Goal: Browse casually: Explore the website without a specific task or goal

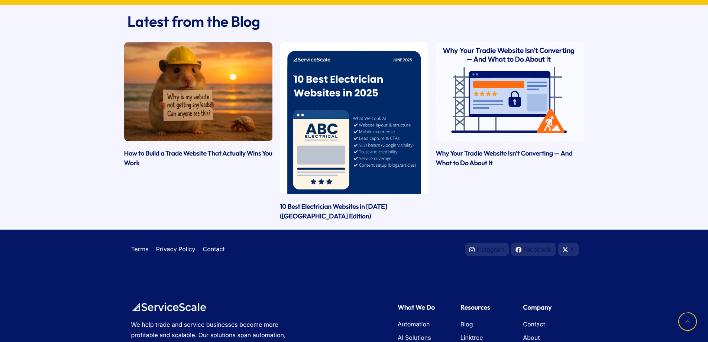
scroll to position [2107, 0]
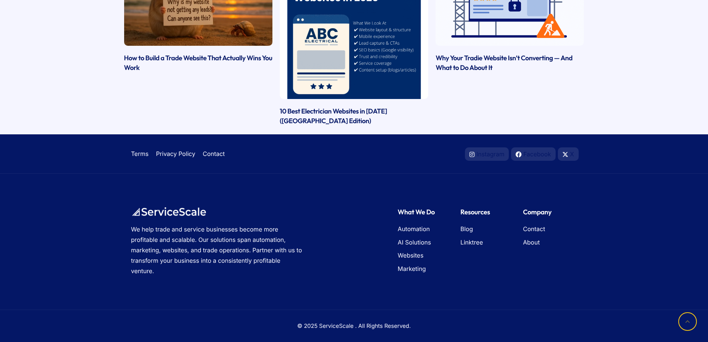
drag, startPoint x: 230, startPoint y: 302, endPoint x: 244, endPoint y: 205, distance: 97.6
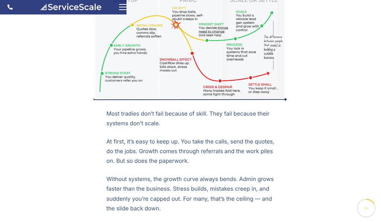
scroll to position [195, 0]
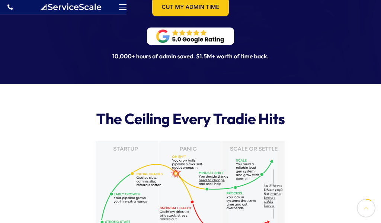
click at [121, 7] on span "hamburger-icon" at bounding box center [122, 7] width 7 height 1
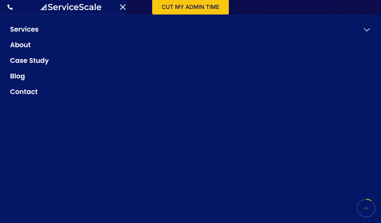
click at [123, 7] on span "hamburger-icon" at bounding box center [123, 7] width 6 height 6
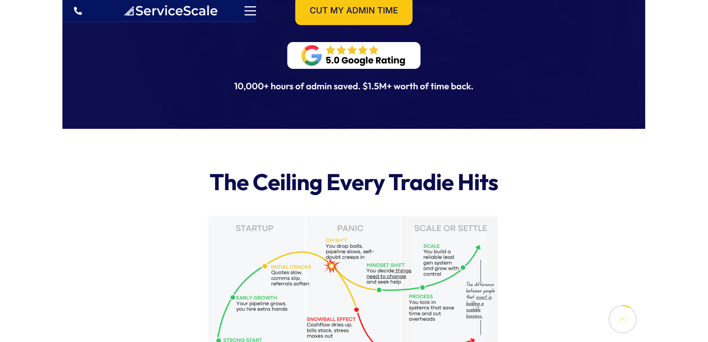
scroll to position [0, 0]
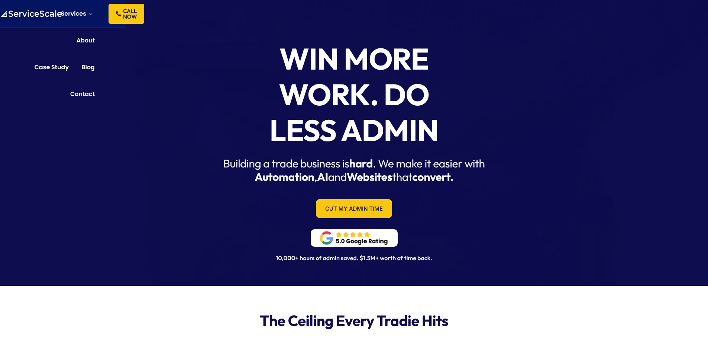
click at [187, 104] on div "Win More Work. Do Less Admin Building a trade business is hard . We make it eas…" at bounding box center [354, 135] width 708 height 300
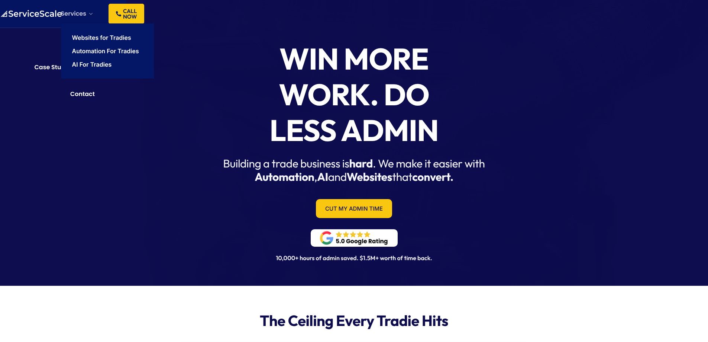
click at [88, 10] on li "Services Websites for Tradies Automation For Tradies AI For Tradies" at bounding box center [78, 13] width 34 height 19
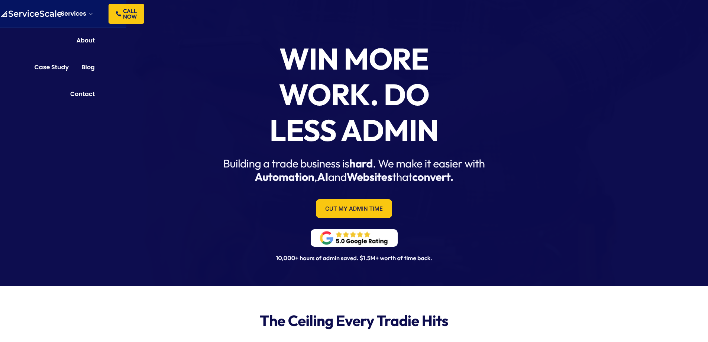
click at [119, 158] on div "Win More Work. Do Less Admin Building a trade business is hard . We make it eas…" at bounding box center [354, 135] width 708 height 300
